Goal: Communication & Community: Share content

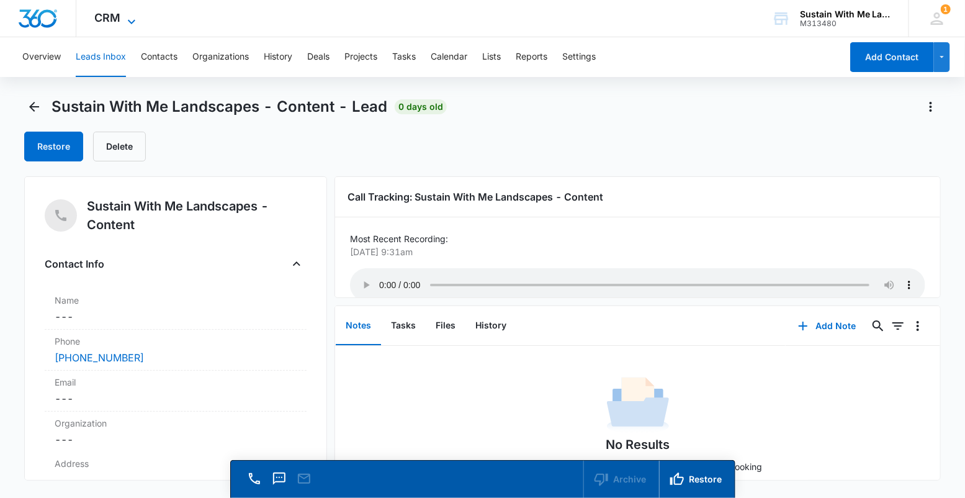
click at [127, 16] on icon at bounding box center [131, 21] width 15 height 15
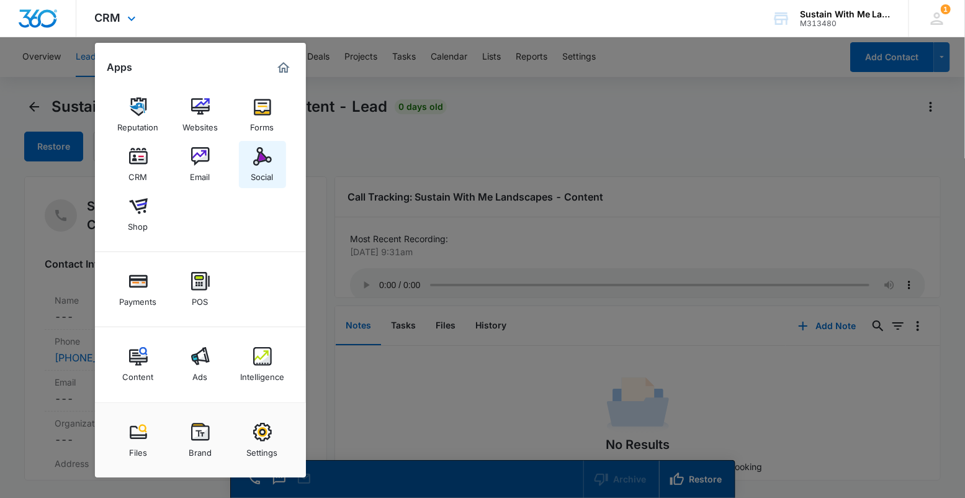
click at [259, 168] on div "Social" at bounding box center [262, 174] width 22 height 16
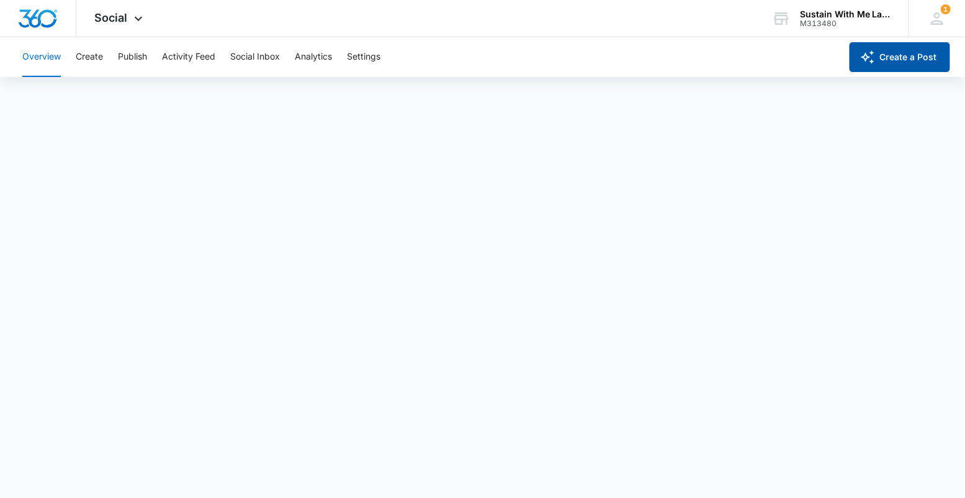
click at [908, 55] on button "Create a Post" at bounding box center [899, 57] width 101 height 30
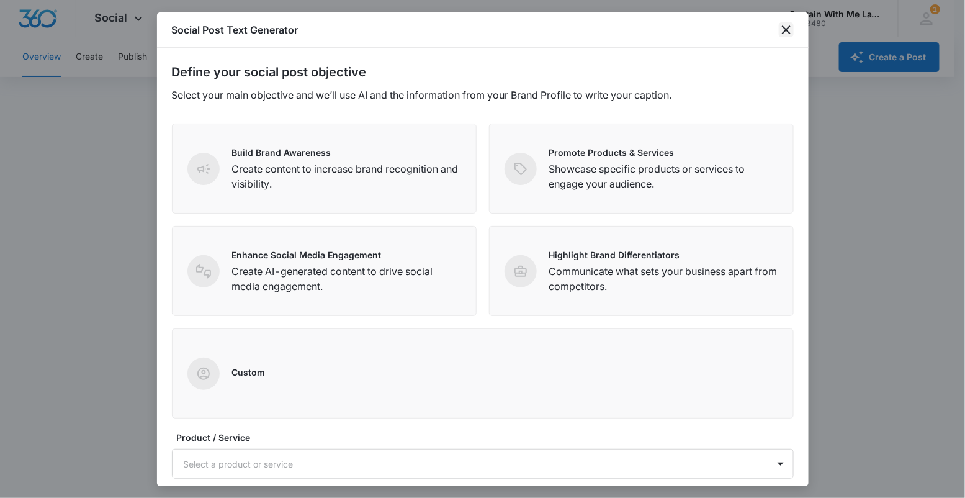
click at [789, 29] on icon "close" at bounding box center [786, 29] width 15 height 15
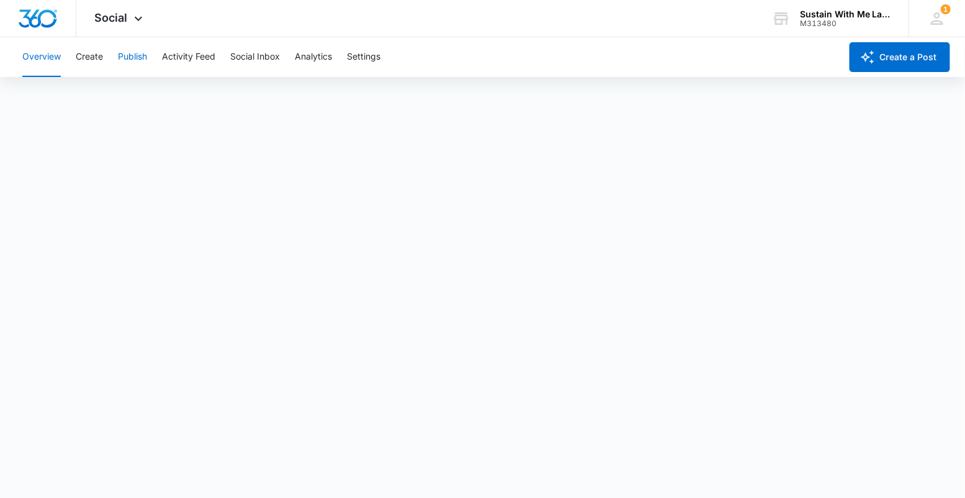
click at [130, 57] on button "Publish" at bounding box center [132, 57] width 29 height 40
click at [97, 53] on button "Create" at bounding box center [89, 57] width 27 height 40
